Goal: Task Accomplishment & Management: Manage account settings

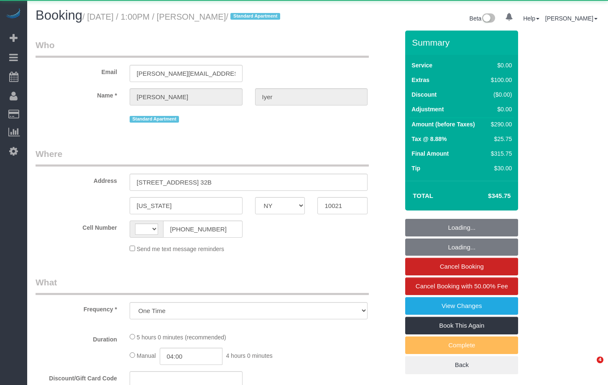
select select "NY"
select select "object:687"
select select "string:[GEOGRAPHIC_DATA]"
select select "1"
select select "2"
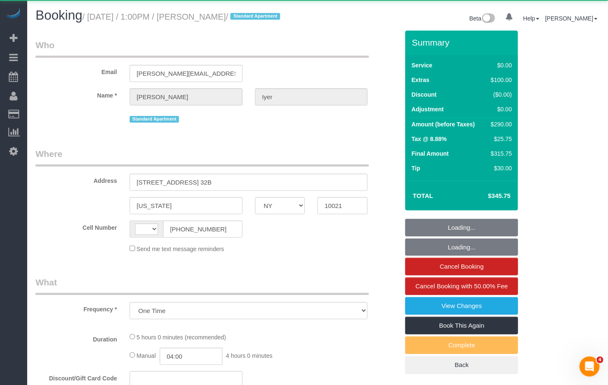
select select "number:57"
select select "number:75"
select select "number:15"
select select "number:6"
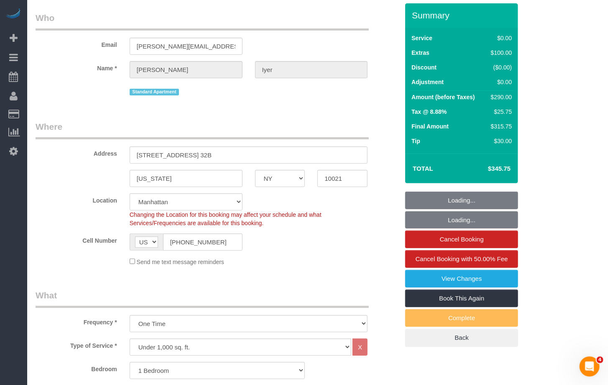
select select "string:stripe-pm_1S0AUR4VGloSiKo7NTpcqTIx"
select select "spot1"
select select "1"
select select "2"
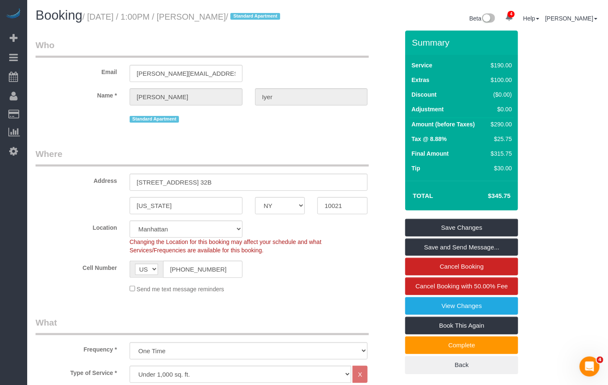
drag, startPoint x: 236, startPoint y: 16, endPoint x: 94, endPoint y: 21, distance: 141.5
click at [94, 21] on small "/ August 27, 2025 / 1:00PM / Gopa Iyer / Standard Apartment" at bounding box center [182, 16] width 200 height 9
copy small "August 27, 2025 / 1:00PM / Gopa Iyer"
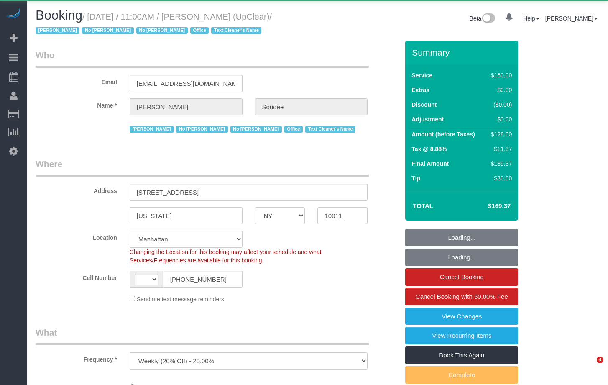
select select "NY"
select select "object:666"
select select "string:[GEOGRAPHIC_DATA]"
select select "number:89"
select select "number:90"
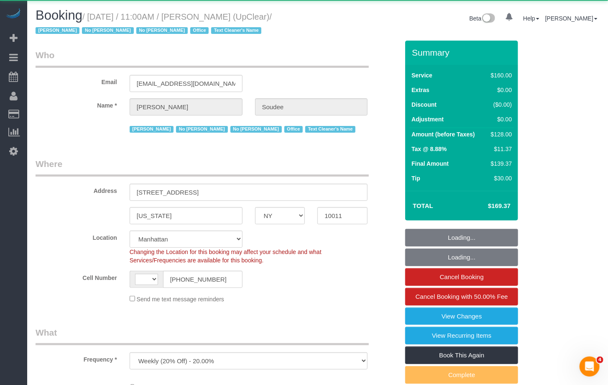
select select "number:15"
select select "number:5"
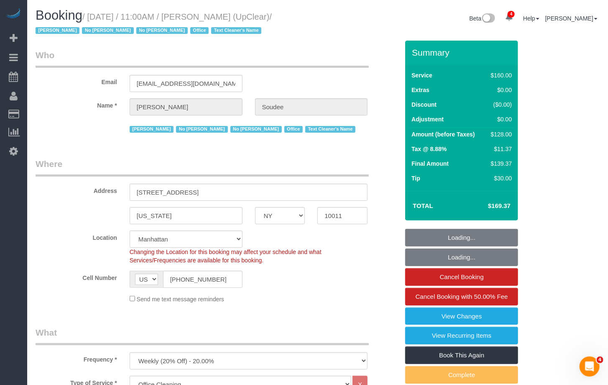
select select "string:stripe-pm_1NbO8G4VGloSiKo7yDZXrVCR"
select select "spot1"
drag, startPoint x: 299, startPoint y: 18, endPoint x: 96, endPoint y: 15, distance: 203.4
click at [96, 15] on small "/ [DATE] / 11:00AM / [PERSON_NAME] (UpClear) / [PERSON_NAME] No [PERSON_NAME] N…" at bounding box center [154, 23] width 236 height 23
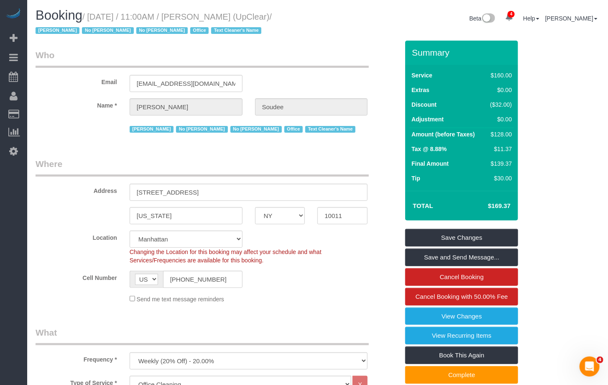
copy small "[DATE] / 11:00AM / [PERSON_NAME] (UpClear)"
drag, startPoint x: 231, startPoint y: 26, endPoint x: 215, endPoint y: 63, distance: 40.7
click at [231, 26] on h1 "Booking / [DATE] / 11:00AM / [PERSON_NAME] (UpClear) / [PERSON_NAME] No [PERSON…" at bounding box center [174, 22] width 276 height 28
